Goal: Find specific page/section: Find specific page/section

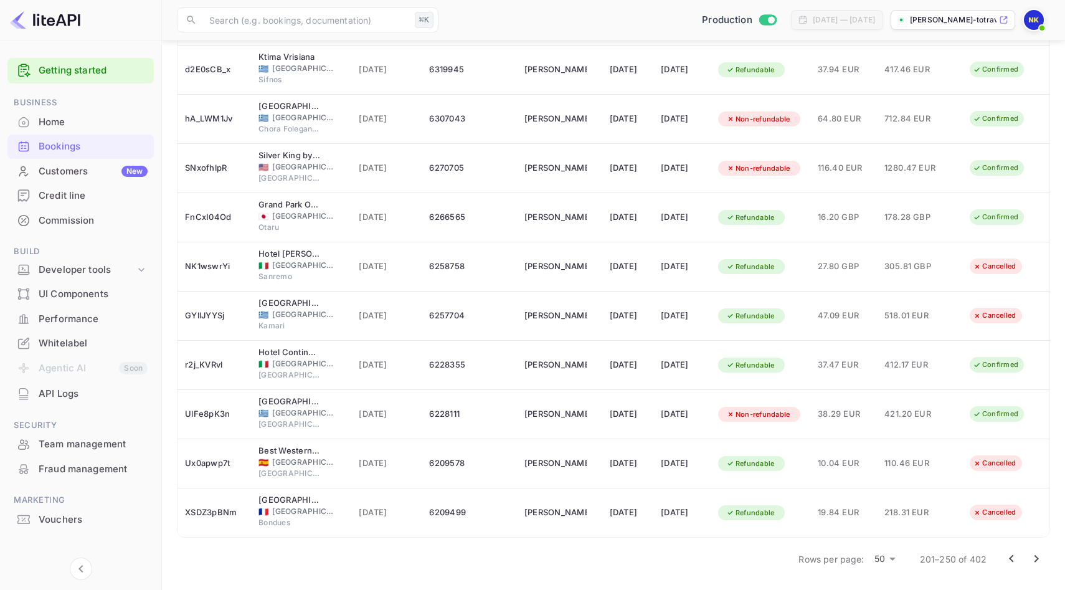
click at [64, 116] on div "Home" at bounding box center [93, 122] width 109 height 14
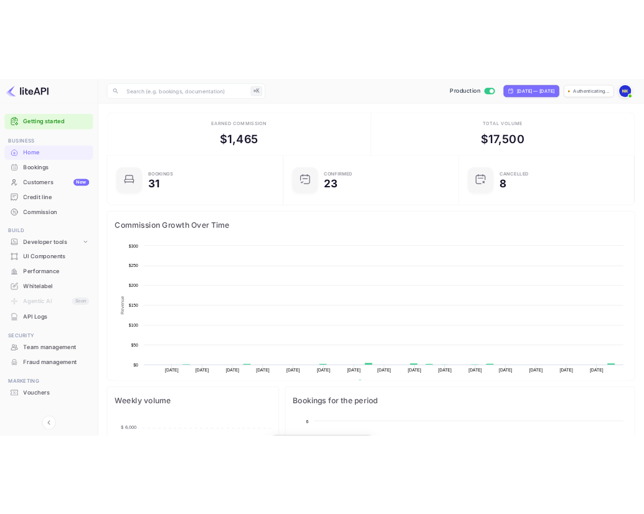
scroll to position [202, 283]
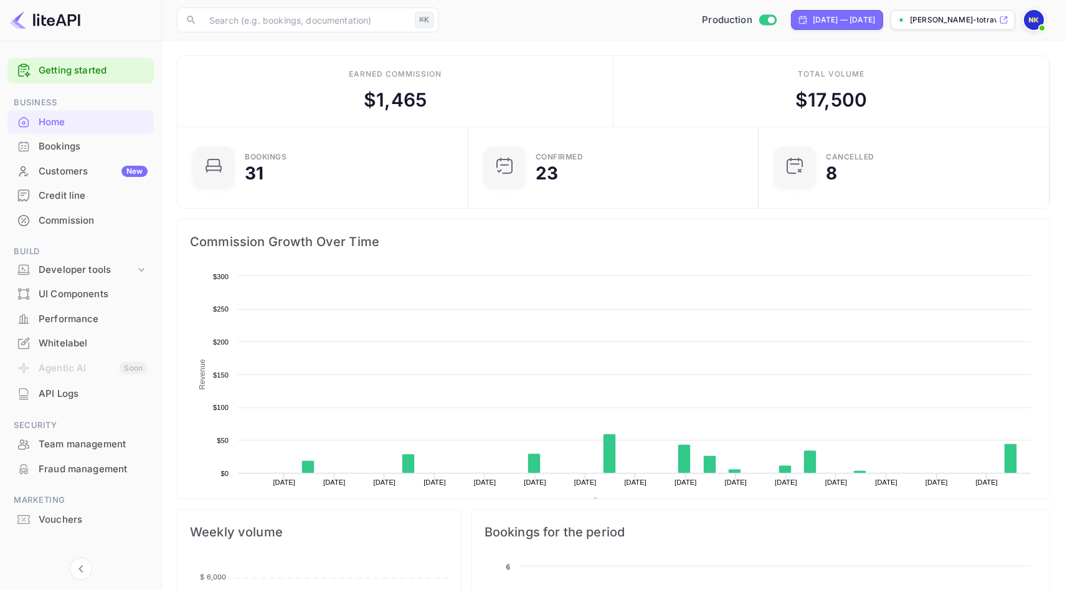
click at [77, 149] on div "Bookings" at bounding box center [93, 146] width 109 height 14
